Goal: Ask a question

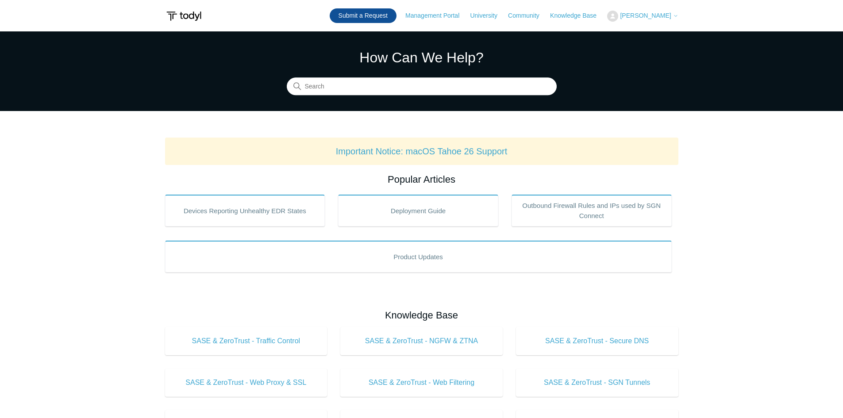
click at [385, 13] on link "Submit a Request" at bounding box center [363, 15] width 67 height 15
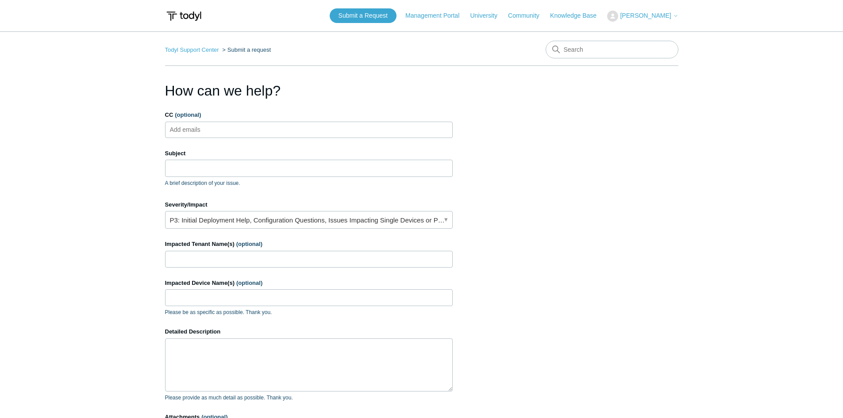
click at [197, 130] on input "CC (optional)" at bounding box center [192, 129] width 53 height 13
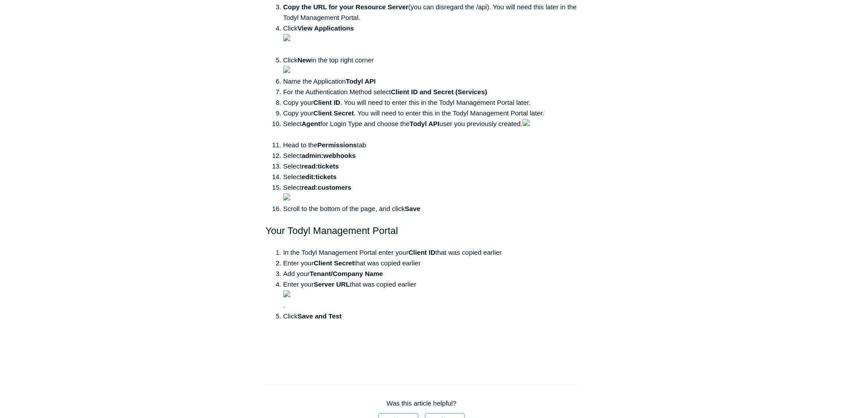
scroll to position [1062, 0]
